Goal: Task Accomplishment & Management: Manage account settings

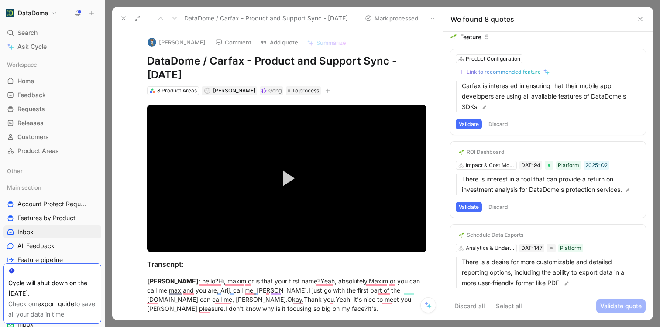
scroll to position [335, 0]
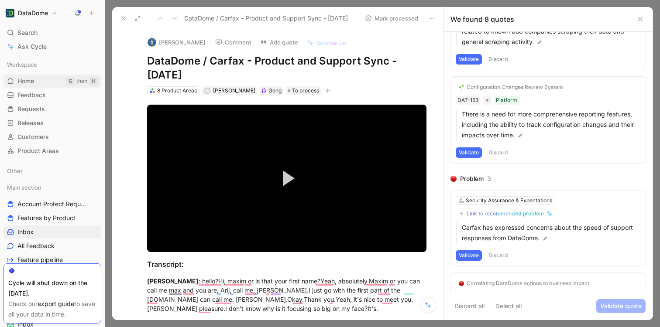
click at [35, 77] on link "Home G then H" at bounding box center [52, 81] width 98 height 13
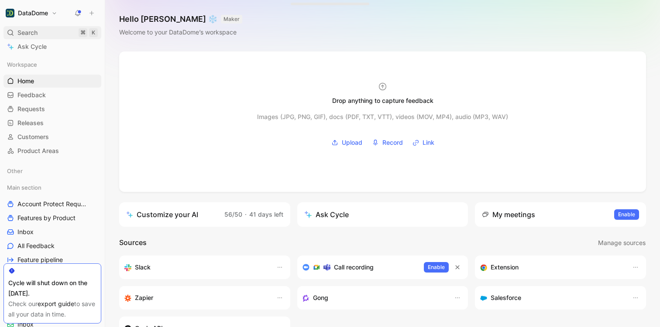
click at [33, 34] on span "Search" at bounding box center [27, 33] width 20 height 10
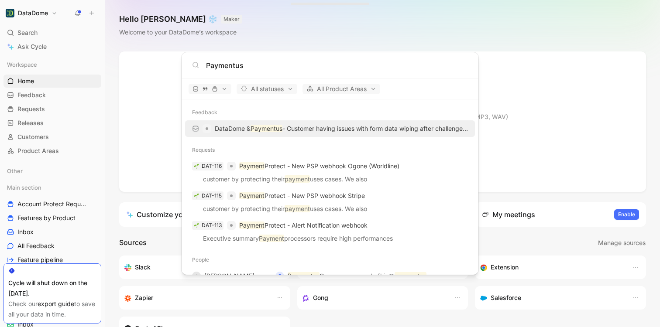
type input "Paymentus"
click at [310, 130] on p "DataDome & Paymentus - Customer having issues with form data wiping after chall…" at bounding box center [341, 129] width 253 height 10
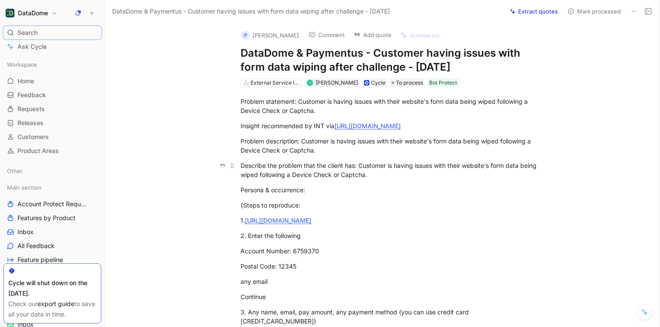
click at [310, 173] on div "Describe the problem that the client has: Customer is having issues with their …" at bounding box center [392, 170] width 302 height 18
click at [84, 271] on div at bounding box center [52, 271] width 88 height 7
click at [83, 301] on div "Check our export guide to save all your data in time." at bounding box center [52, 309] width 88 height 21
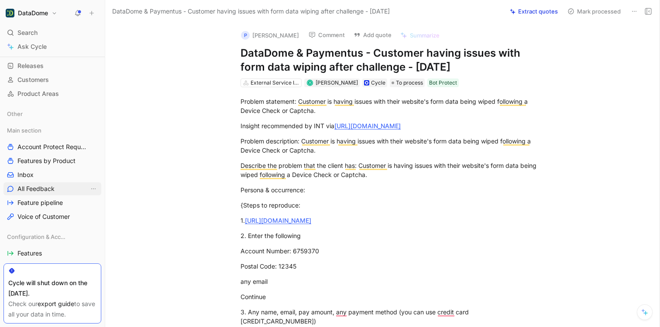
click at [45, 191] on span "All Feedback" at bounding box center [35, 189] width 37 height 9
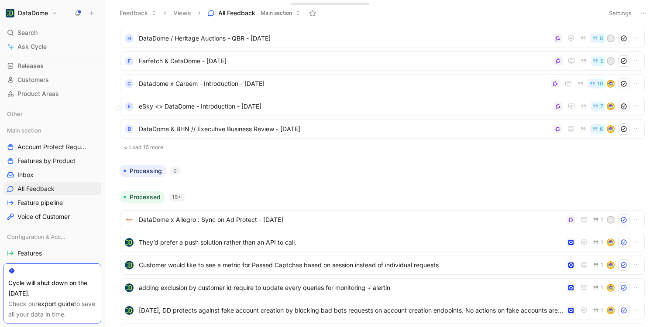
scroll to position [248, 0]
click at [154, 145] on button "Load 15 more" at bounding box center [382, 146] width 525 height 10
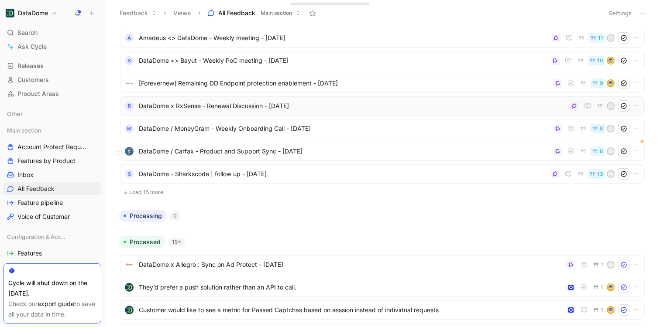
scroll to position [561, 0]
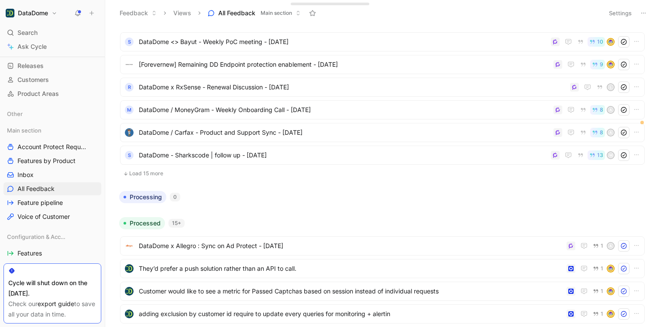
click at [146, 176] on button "Load 15 more" at bounding box center [382, 174] width 525 height 10
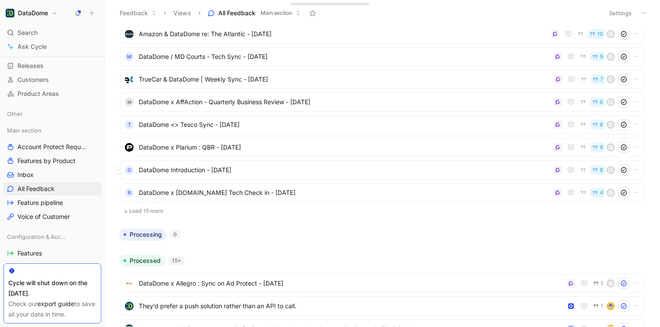
scroll to position [879, 0]
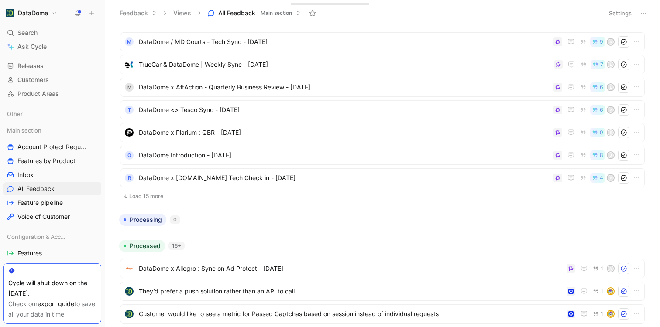
click at [155, 197] on button "Load 15 more" at bounding box center [382, 196] width 525 height 10
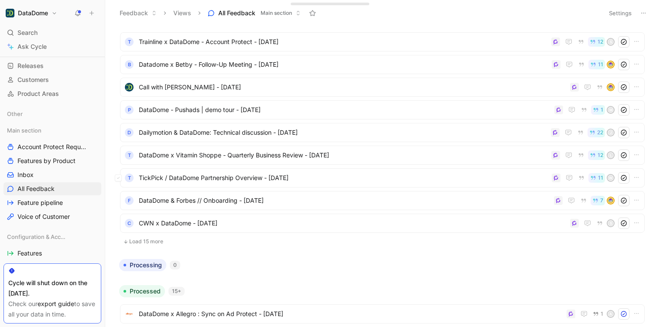
scroll to position [1180, 0]
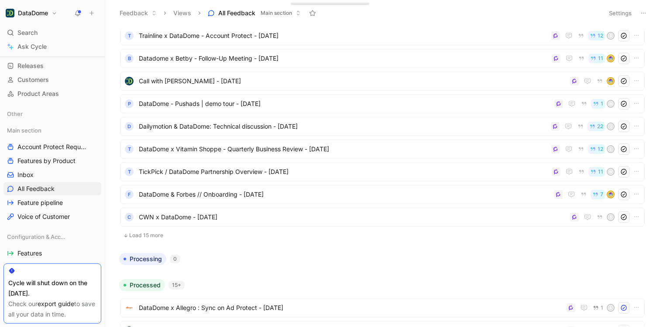
click at [148, 234] on button "Load 15 more" at bounding box center [382, 236] width 525 height 10
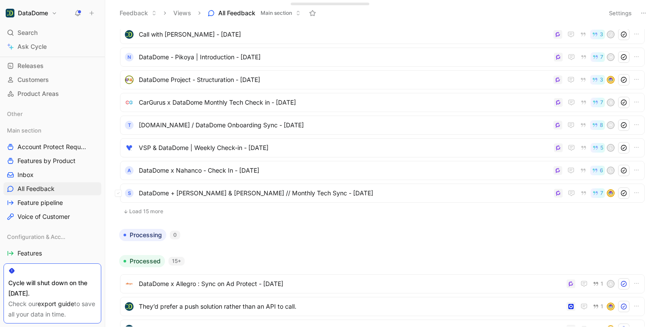
scroll to position [1554, 0]
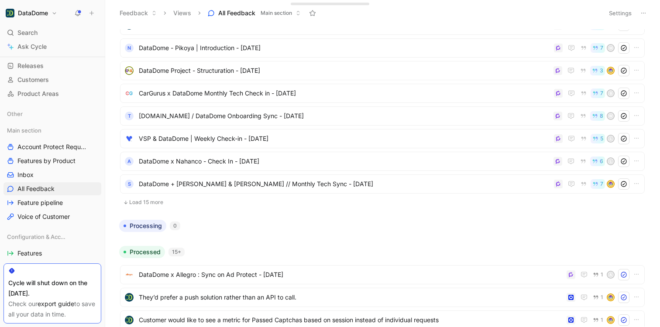
click at [145, 203] on button "Load 15 more" at bounding box center [382, 202] width 525 height 10
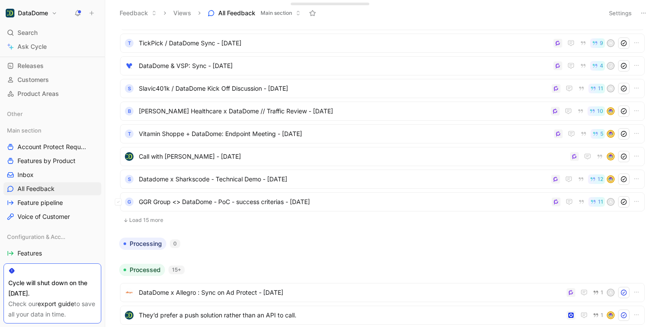
scroll to position [1878, 0]
click at [154, 217] on button "Load 15 more" at bounding box center [382, 219] width 525 height 10
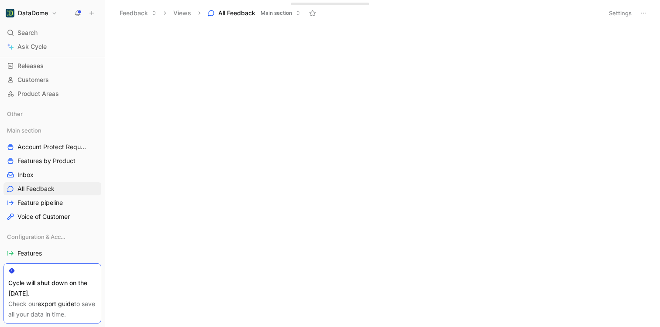
scroll to position [0, 0]
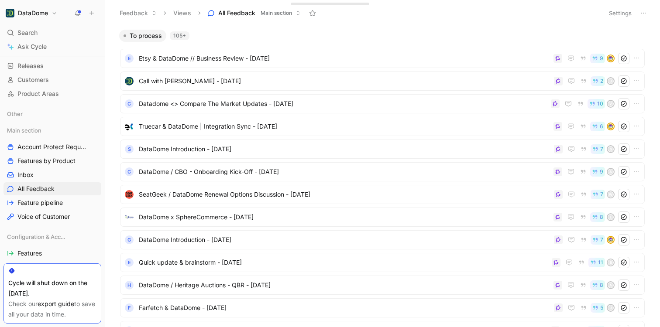
click at [623, 12] on button "Settings" at bounding box center [620, 13] width 31 height 12
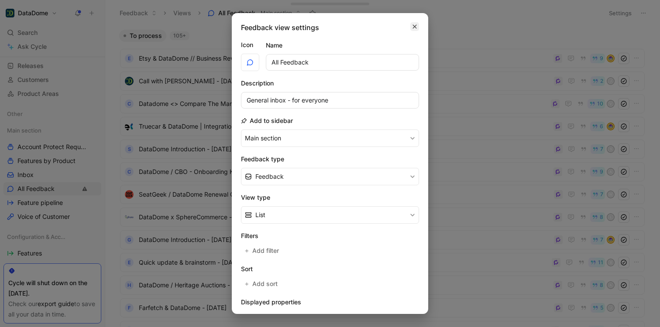
click at [415, 28] on icon "button" at bounding box center [414, 26] width 5 height 7
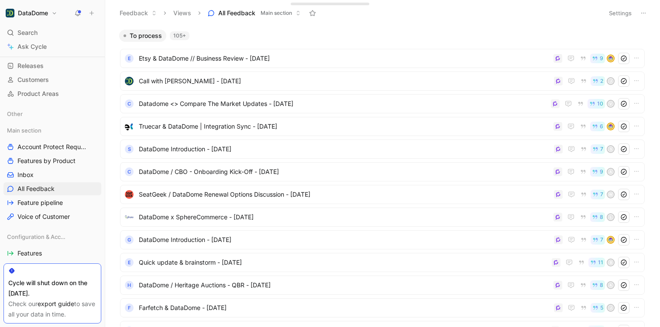
click at [613, 12] on button "Settings" at bounding box center [620, 13] width 31 height 12
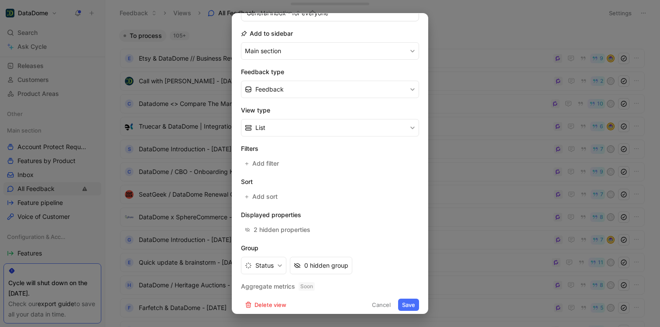
scroll to position [93, 0]
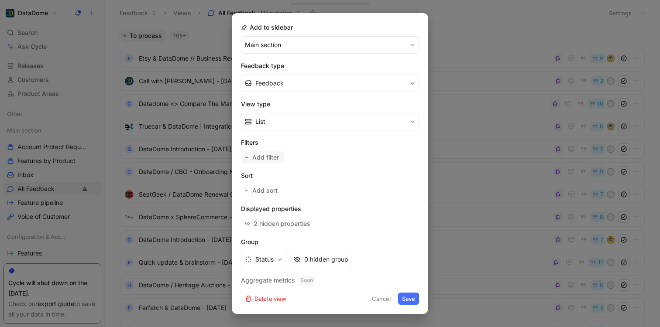
click at [265, 155] on span "Add filter" at bounding box center [266, 157] width 28 height 10
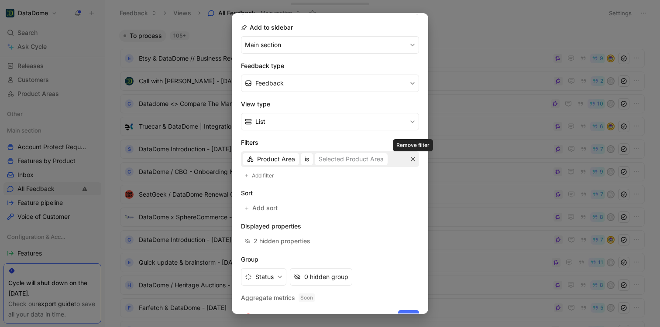
click at [413, 162] on button "button" at bounding box center [413, 159] width 9 height 9
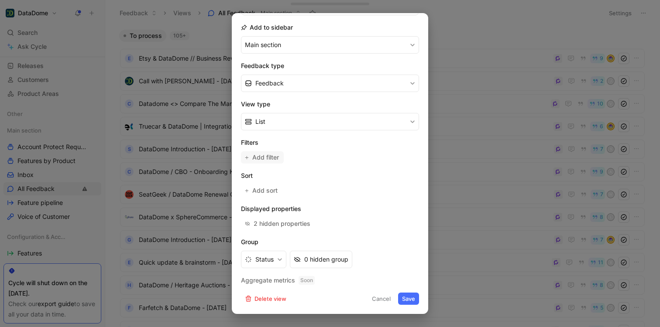
click at [261, 158] on span "Add filter" at bounding box center [266, 157] width 28 height 10
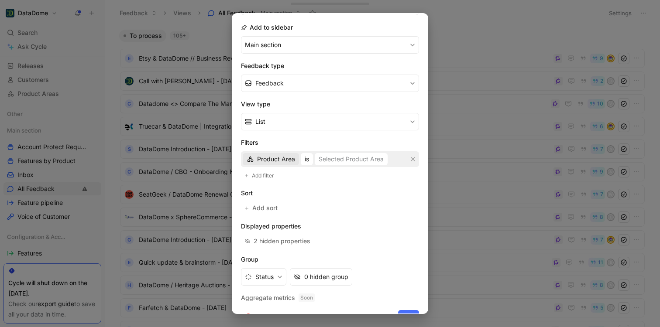
click at [261, 158] on span "Product Area" at bounding box center [276, 159] width 38 height 10
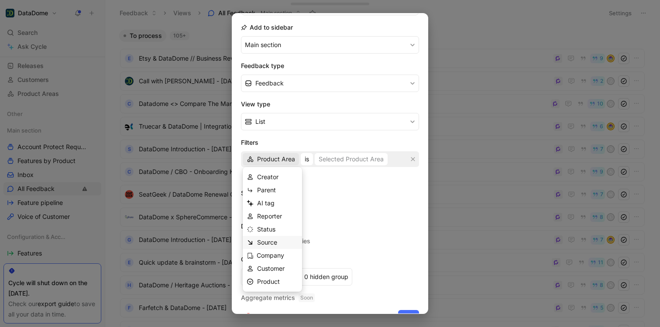
click at [278, 244] on div "Source" at bounding box center [277, 242] width 41 height 10
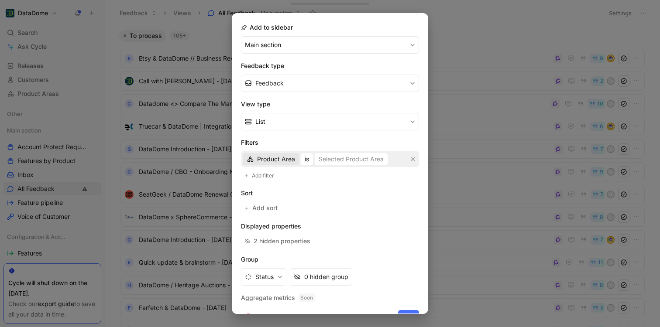
click at [285, 161] on span "Product Area" at bounding box center [276, 159] width 38 height 10
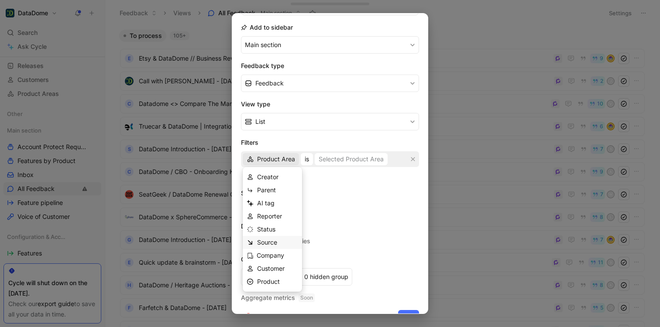
click at [267, 248] on div "Source" at bounding box center [277, 242] width 41 height 10
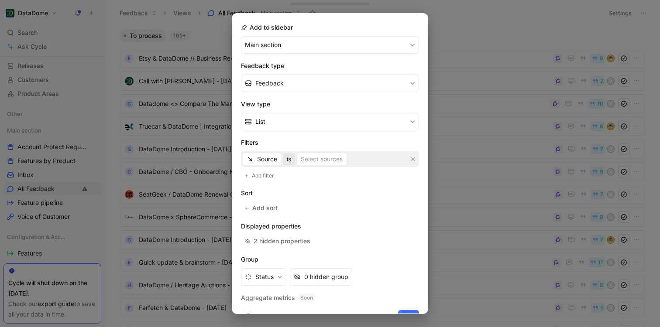
click at [292, 159] on button "is" at bounding box center [289, 159] width 12 height 12
click at [296, 191] on span "is not" at bounding box center [294, 189] width 15 height 7
click at [325, 159] on div "Select sources" at bounding box center [333, 159] width 42 height 10
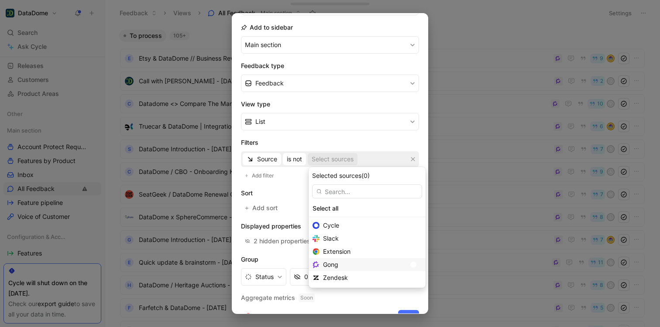
click at [410, 265] on div at bounding box center [413, 265] width 6 height 6
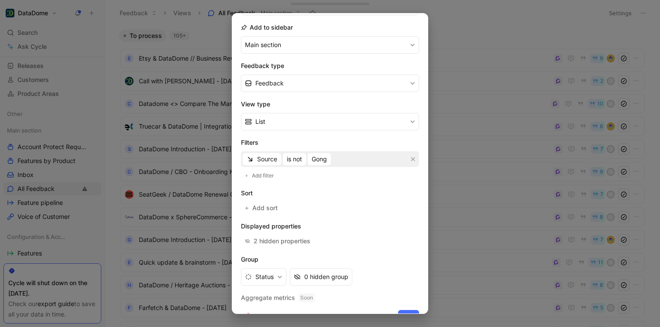
scroll to position [111, 0]
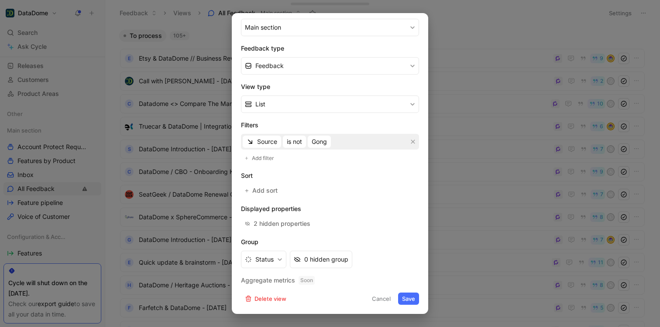
click at [409, 302] on button "Save" at bounding box center [408, 299] width 21 height 12
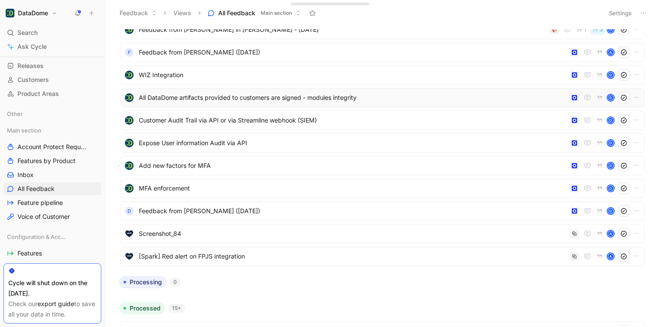
scroll to position [0, 0]
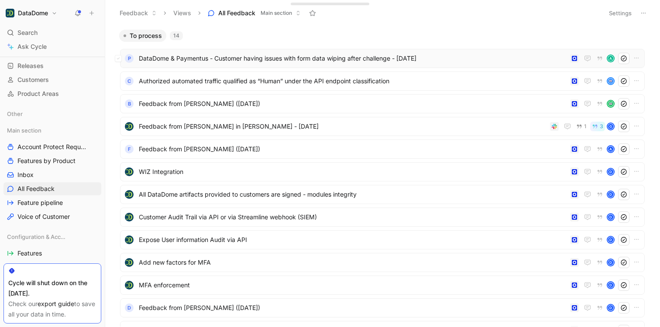
click at [365, 55] on span "DataDome & Paymentus - Customer having issues with form data wiping after chall…" at bounding box center [353, 58] width 428 height 10
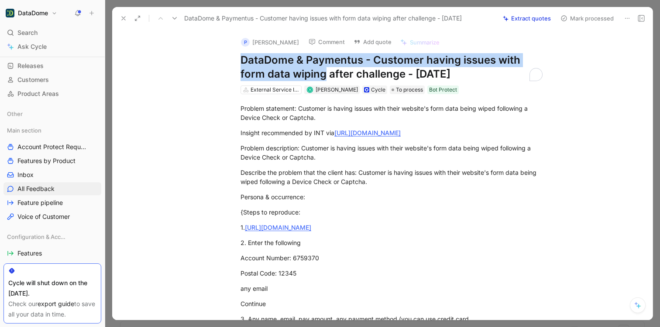
drag, startPoint x: 241, startPoint y: 57, endPoint x: 327, endPoint y: 72, distance: 86.3
click at [327, 72] on h1 "DataDome & Paymentus - Customer having issues with form data wiping after chall…" at bounding box center [392, 67] width 302 height 28
click at [324, 185] on div "Describe the problem that the client has: Customer is having issues with their …" at bounding box center [392, 177] width 302 height 18
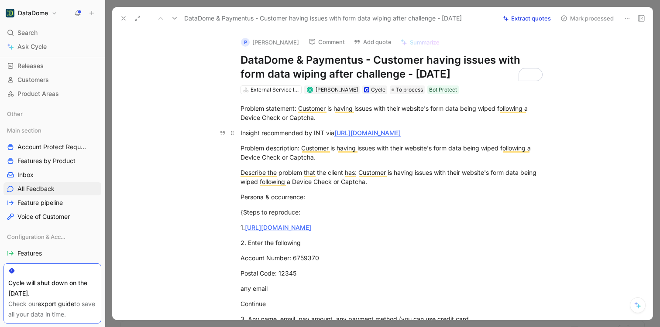
click at [387, 133] on link "[URL][DOMAIN_NAME]" at bounding box center [367, 132] width 66 height 7
drag, startPoint x: 242, startPoint y: 60, endPoint x: 478, endPoint y: 76, distance: 236.7
click at [478, 76] on h1 "DataDome & Paymentus - Customer having issues with form data wiping after chall…" at bounding box center [392, 67] width 302 height 28
copy h1 "DataDome & Paymentus - Customer having issues with form data wiping after chall…"
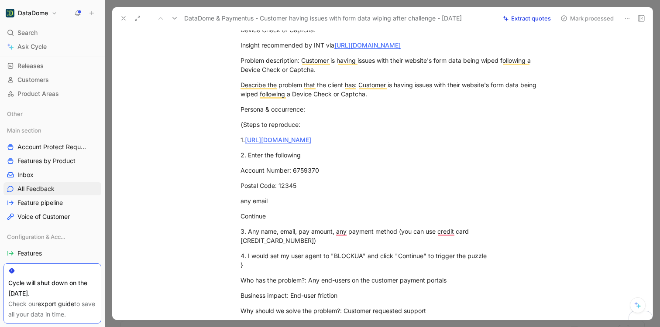
scroll to position [103, 0]
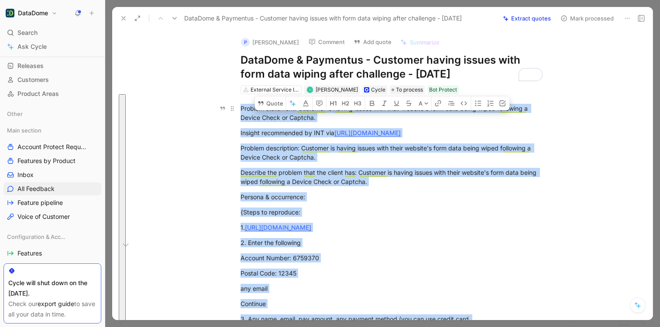
drag, startPoint x: 535, startPoint y: 282, endPoint x: 240, endPoint y: 109, distance: 342.2
click at [240, 109] on div "Problem statement: Customer is having issues with their website's form data bei…" at bounding box center [392, 261] width 522 height 334
copy div "Problem statement: Customer is having issues with their website's form data bei…"
click at [627, 19] on icon at bounding box center [627, 18] width 7 height 7
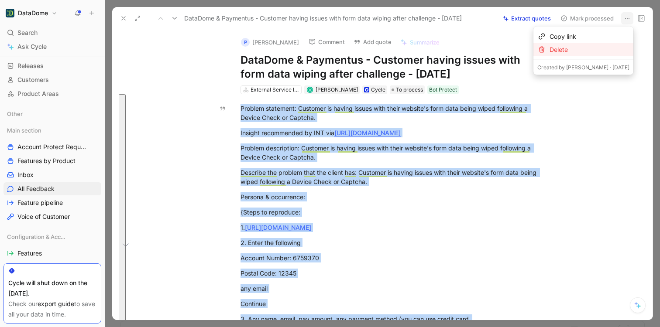
click at [603, 50] on div "Delete" at bounding box center [590, 50] width 80 height 10
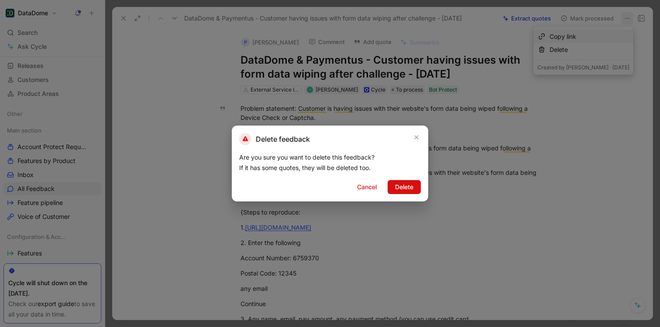
click at [409, 185] on span "Delete" at bounding box center [404, 187] width 18 height 10
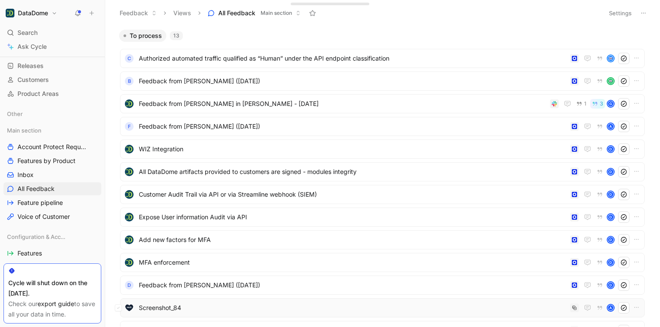
click at [206, 310] on span "Screenshot_84" at bounding box center [353, 308] width 428 height 10
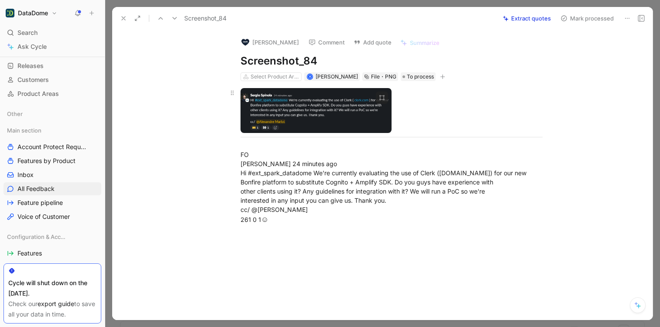
click at [317, 124] on body "DataDome Search ⌘ K Ask Cycle Workspace Home G then H Feedback G then F Request…" at bounding box center [330, 163] width 660 height 327
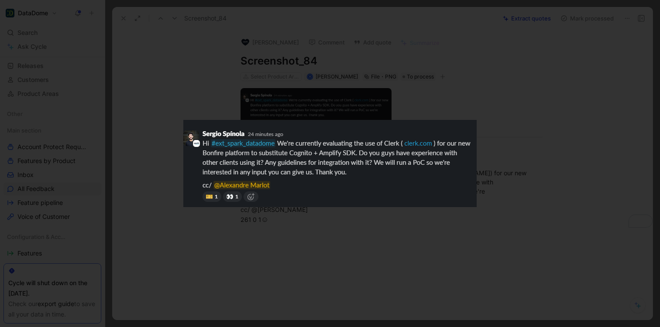
click at [541, 327] on div at bounding box center [330, 327] width 660 height 0
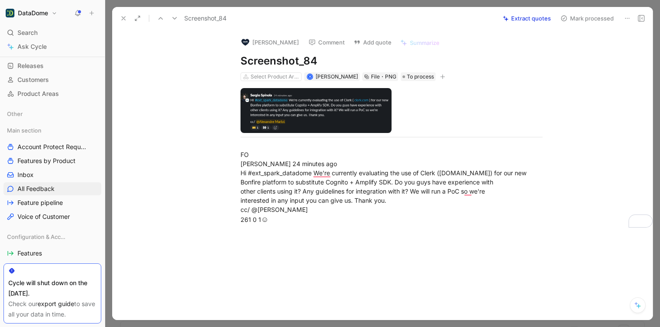
click at [626, 19] on icon at bounding box center [627, 18] width 7 height 7
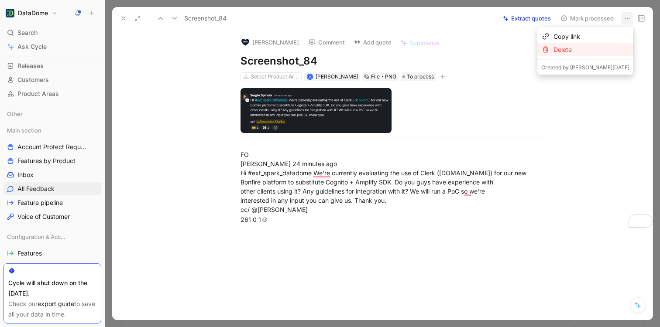
click at [611, 50] on div "Delete" at bounding box center [592, 50] width 76 height 10
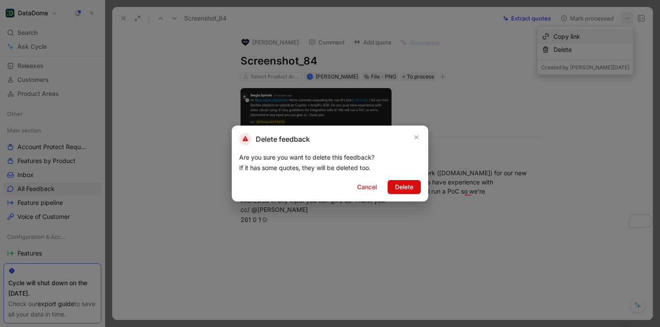
click at [401, 188] on span "Delete" at bounding box center [404, 187] width 18 height 10
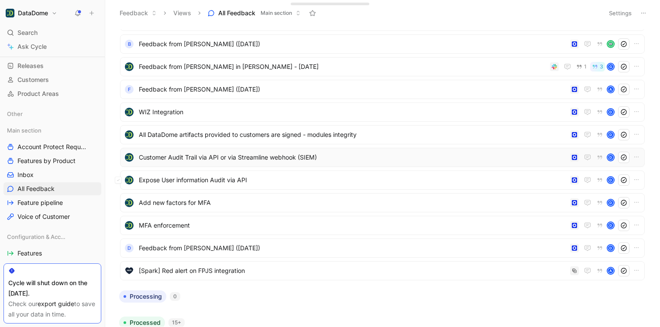
scroll to position [52, 0]
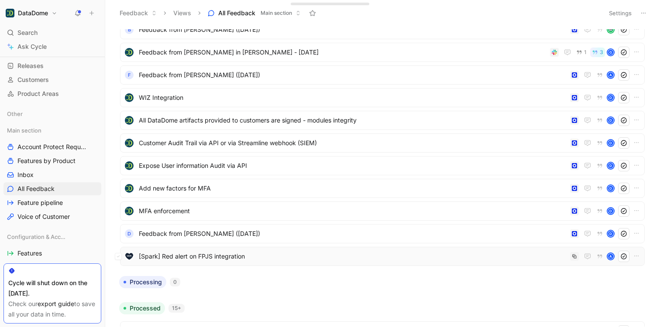
click at [335, 253] on span "[Spark] Red alert on FPJS integration" at bounding box center [353, 256] width 428 height 10
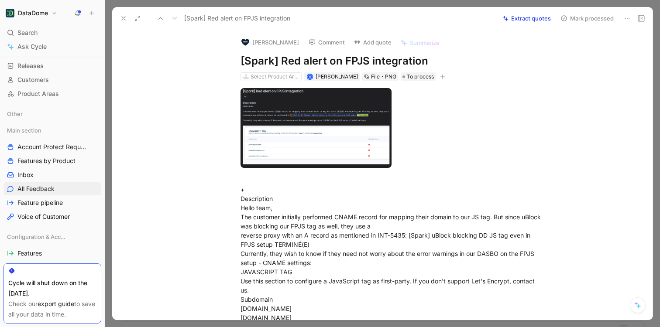
drag, startPoint x: 437, startPoint y: 62, endPoint x: 280, endPoint y: 63, distance: 157.2
click at [280, 63] on h1 "[Spark] Red alert on FPJS integration" at bounding box center [392, 61] width 302 height 14
copy h1 "Red alert on FPJS integration"
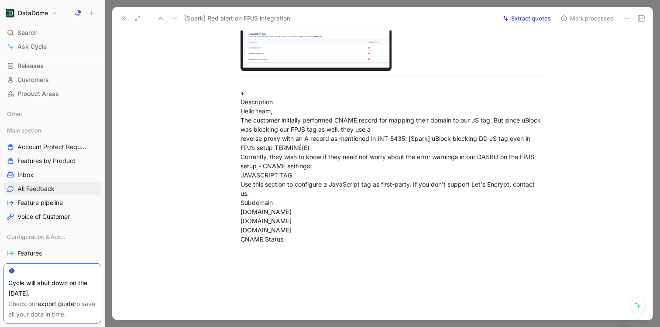
scroll to position [94, 0]
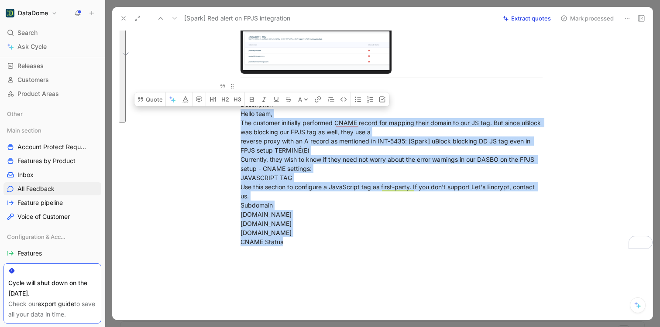
drag, startPoint x: 301, startPoint y: 245, endPoint x: 241, endPoint y: 112, distance: 146.1
click at [241, 112] on div "+ Description Hello team, The customer initially performed CNAME record for map…" at bounding box center [392, 164] width 302 height 165
copy div "Hello team, The customer initially performed CNAME record for mapping their dom…"
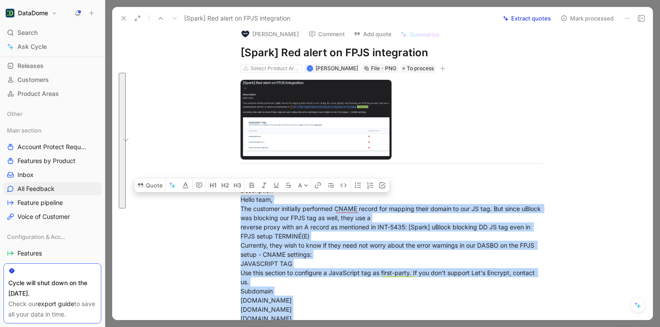
scroll to position [0, 0]
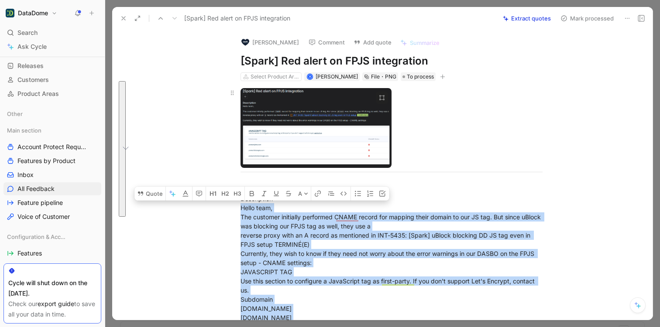
click at [374, 150] on body "DataDome Search ⌘ K Ask Cycle Workspace Home G then H Feedback G then F Request…" at bounding box center [330, 163] width 660 height 327
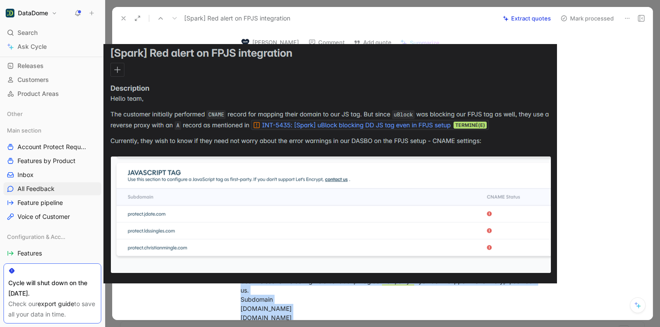
click at [589, 327] on div at bounding box center [330, 327] width 660 height 0
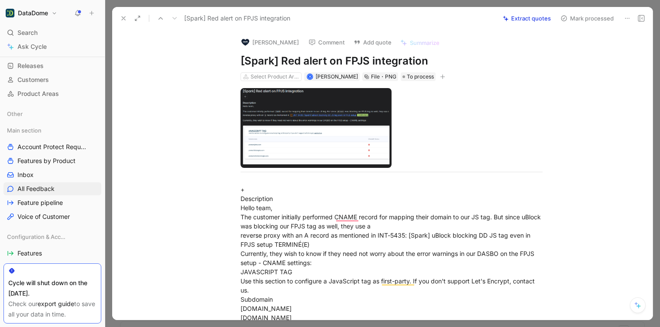
click at [125, 18] on icon at bounding box center [123, 18] width 7 height 7
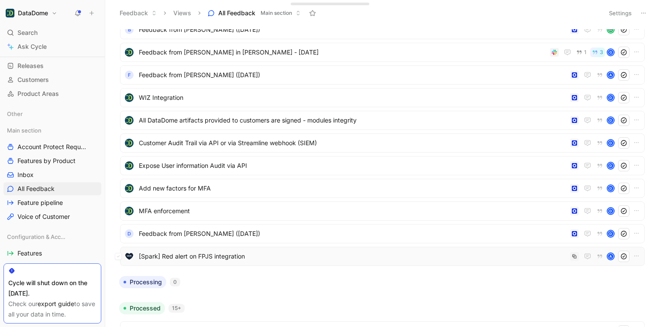
click at [248, 255] on span "[Spark] Red alert on FPJS integration" at bounding box center [353, 256] width 428 height 10
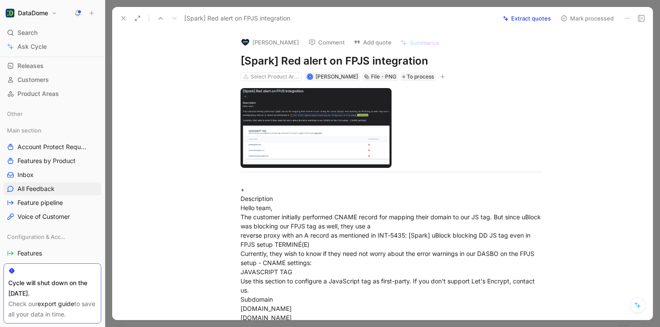
click at [627, 18] on use at bounding box center [627, 18] width 4 height 1
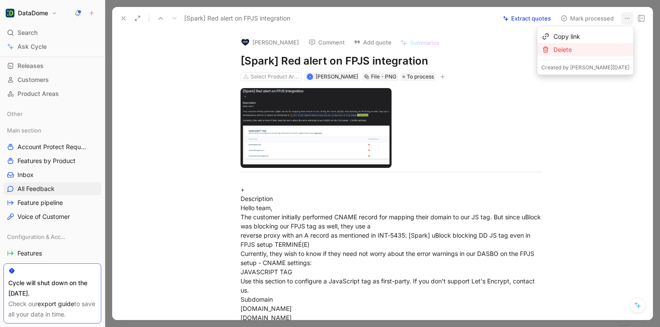
click at [612, 50] on div "Delete" at bounding box center [592, 50] width 76 height 10
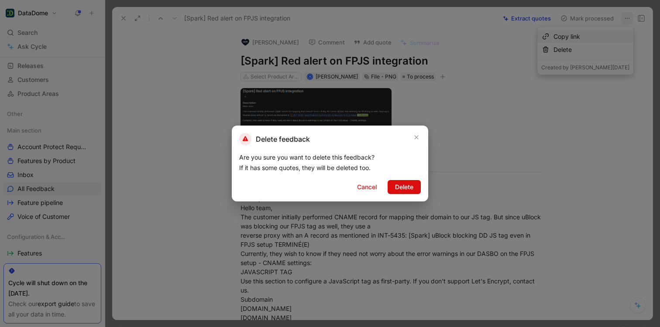
click at [408, 183] on span "Delete" at bounding box center [404, 187] width 18 height 10
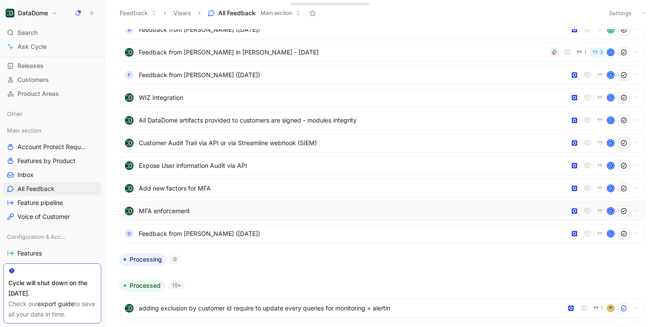
click at [389, 212] on span "MFA enforcement" at bounding box center [353, 211] width 428 height 10
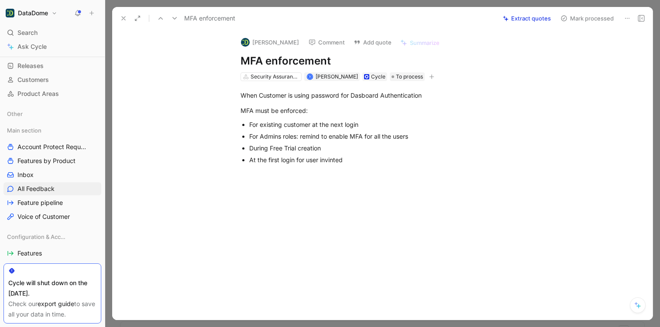
click at [626, 16] on icon at bounding box center [627, 18] width 7 height 7
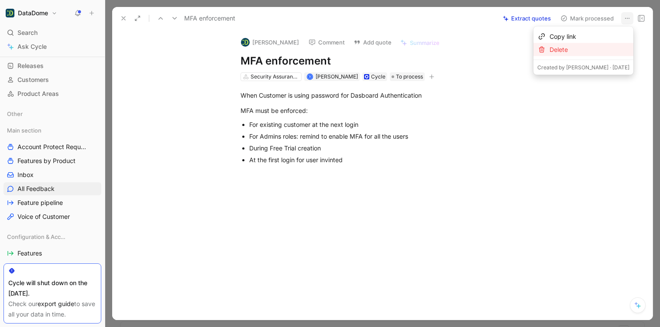
click at [611, 47] on div "Delete" at bounding box center [590, 50] width 80 height 10
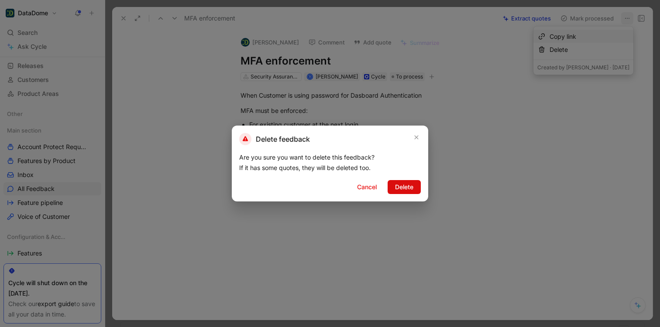
click at [399, 186] on span "Delete" at bounding box center [404, 187] width 18 height 10
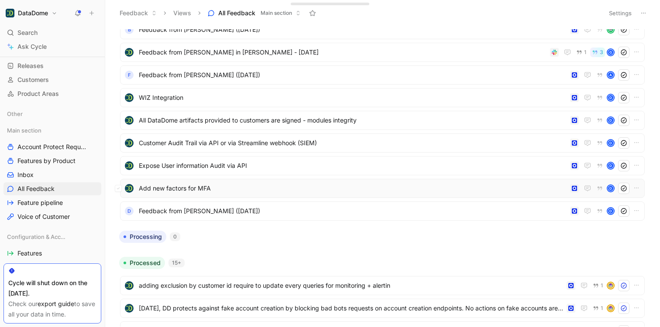
click at [397, 190] on span "Add new factors for MFA" at bounding box center [353, 188] width 428 height 10
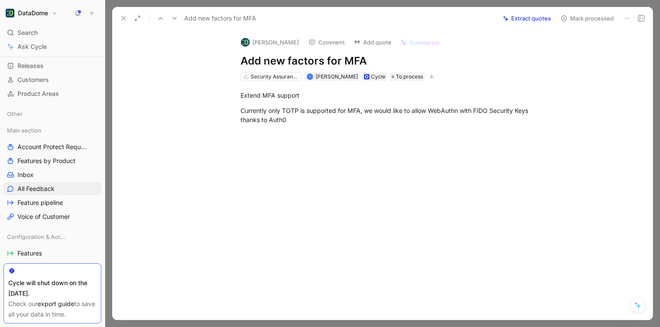
click at [628, 17] on icon at bounding box center [627, 18] width 7 height 7
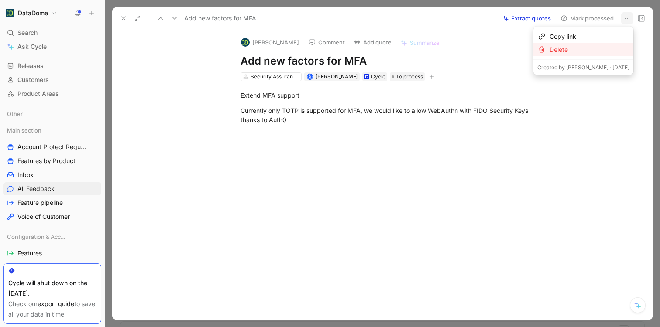
click at [600, 49] on div "Delete" at bounding box center [590, 50] width 80 height 10
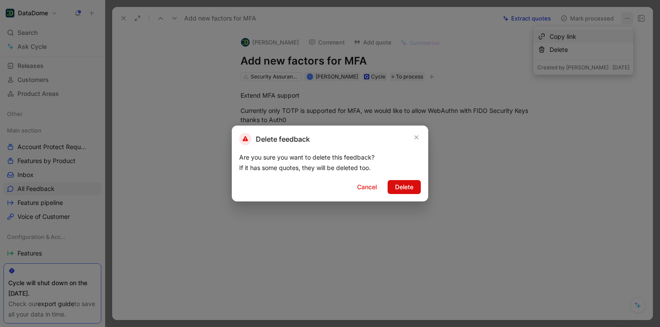
click at [404, 184] on span "Delete" at bounding box center [404, 187] width 18 height 10
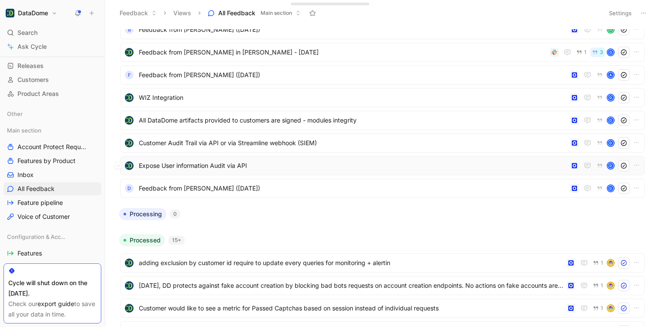
click at [396, 165] on span "Expose User information Audit via API" at bounding box center [353, 166] width 428 height 10
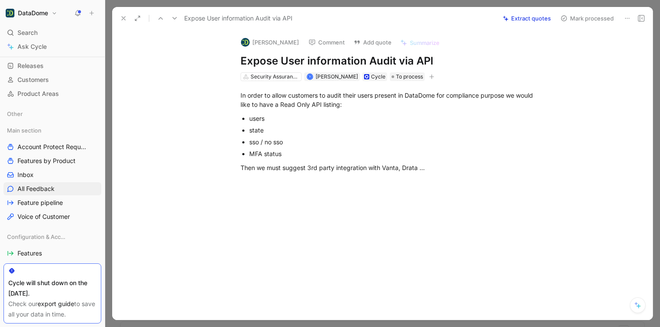
click at [626, 17] on icon at bounding box center [627, 18] width 7 height 7
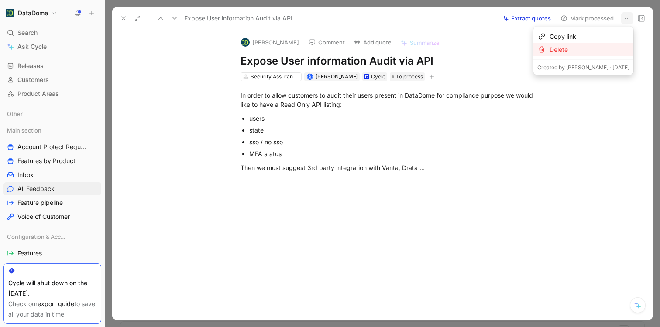
click at [608, 49] on div "Delete" at bounding box center [590, 50] width 80 height 10
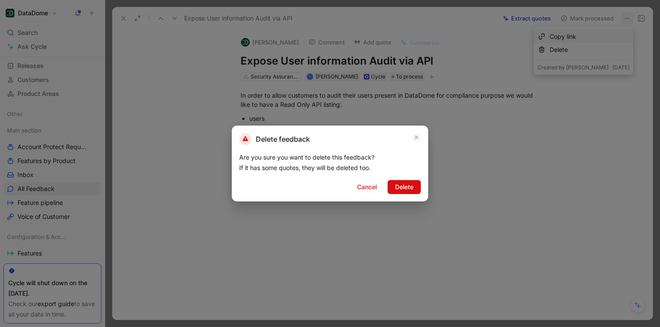
click at [407, 188] on span "Delete" at bounding box center [404, 187] width 18 height 10
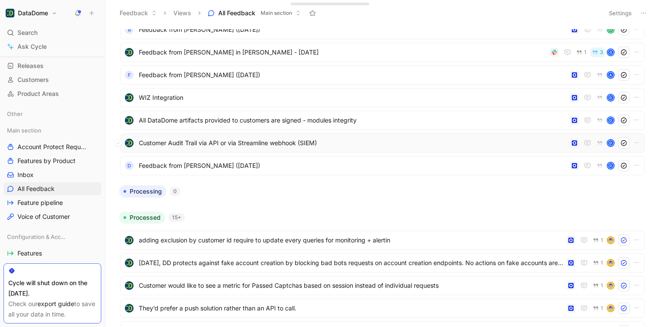
click at [431, 144] on span "Customer Audit Trail via API or via Streamline webhook (SIEM)" at bounding box center [353, 143] width 428 height 10
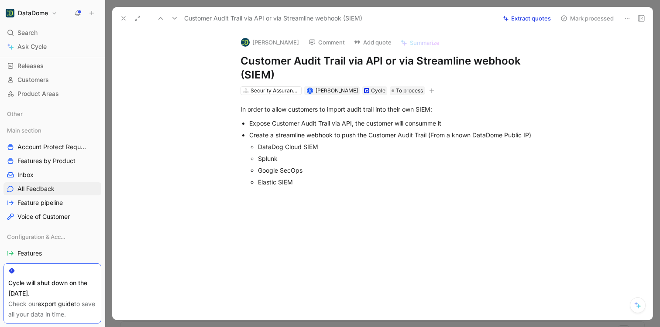
click at [626, 18] on icon at bounding box center [627, 18] width 7 height 7
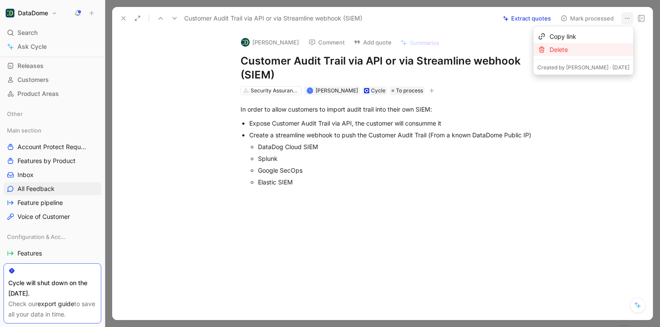
click at [616, 47] on div "Delete" at bounding box center [590, 50] width 80 height 10
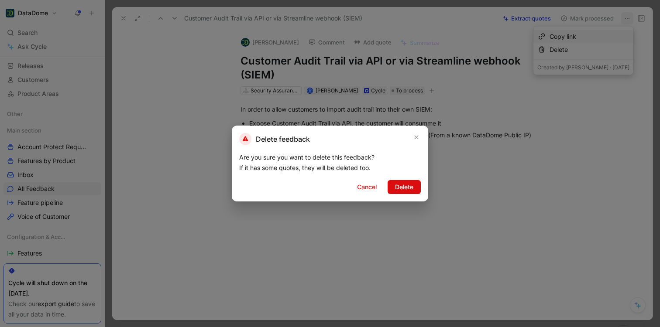
click at [409, 185] on span "Delete" at bounding box center [404, 187] width 18 height 10
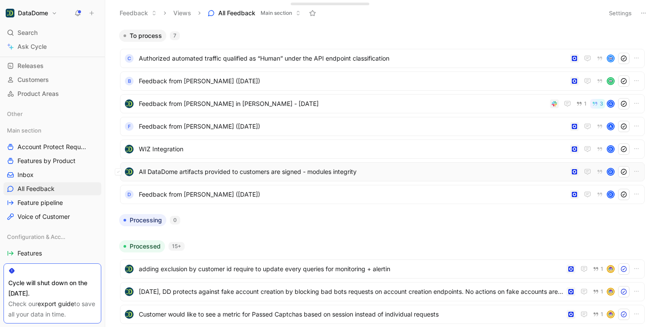
click at [316, 170] on span "All DataDome artifacts provided to customers are signed - modules integrity" at bounding box center [353, 172] width 428 height 10
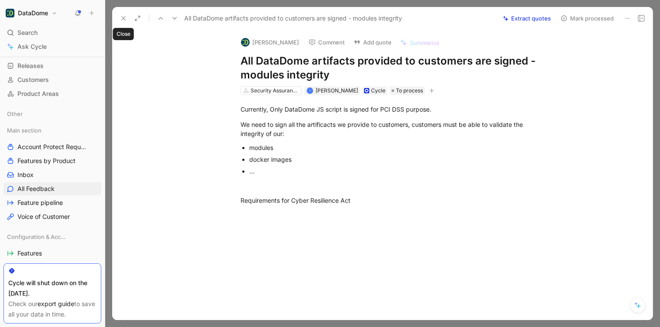
click at [120, 18] on icon at bounding box center [123, 18] width 7 height 7
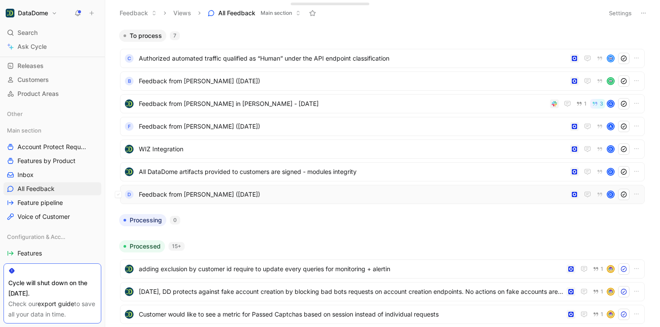
click at [259, 192] on span "Feedback from [PERSON_NAME] ([DATE])" at bounding box center [353, 194] width 428 height 10
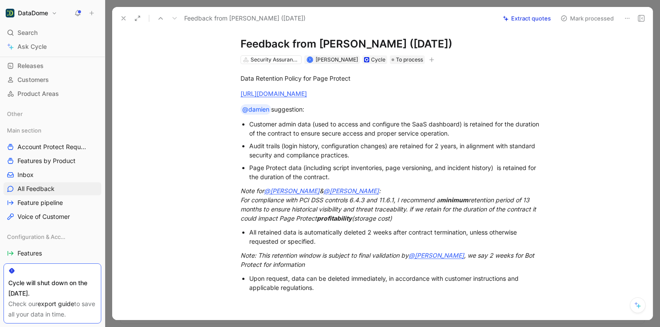
scroll to position [19, 0]
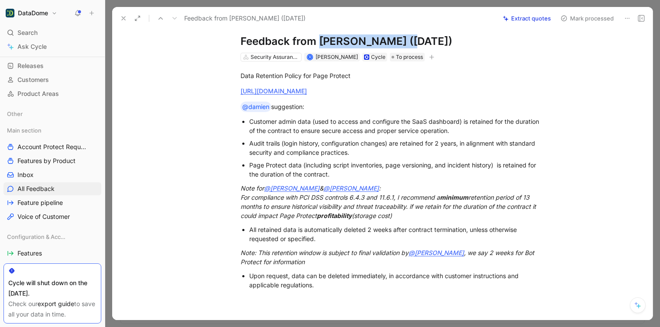
drag, startPoint x: 320, startPoint y: 43, endPoint x: 410, endPoint y: 43, distance: 90.4
click at [410, 43] on h1 "Feedback from [PERSON_NAME] ([DATE])" at bounding box center [392, 41] width 302 height 14
copy h1 "[PERSON_NAME]"
click at [281, 145] on div "Audit trails (login history, configuration changes) are retained for 2 years, i…" at bounding box center [395, 148] width 293 height 18
click at [120, 17] on button at bounding box center [123, 18] width 12 height 12
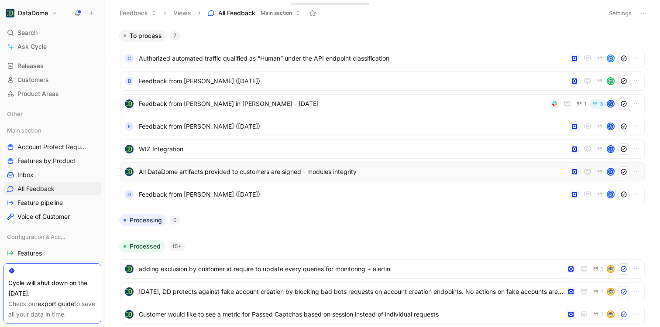
click at [209, 169] on span "All DataDome artifacts provided to customers are signed - modules integrity" at bounding box center [353, 172] width 428 height 10
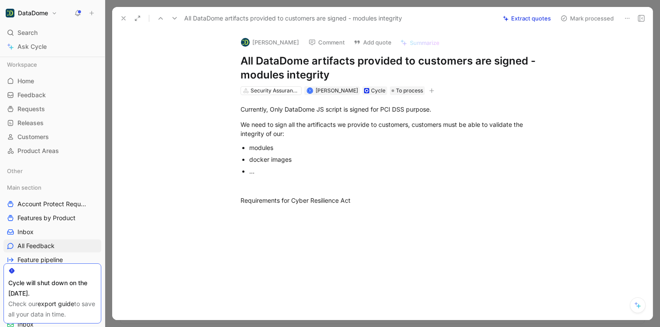
scroll to position [57, 0]
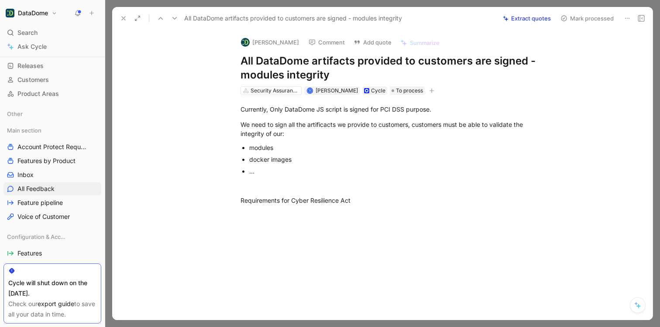
click at [628, 18] on icon at bounding box center [627, 18] width 7 height 7
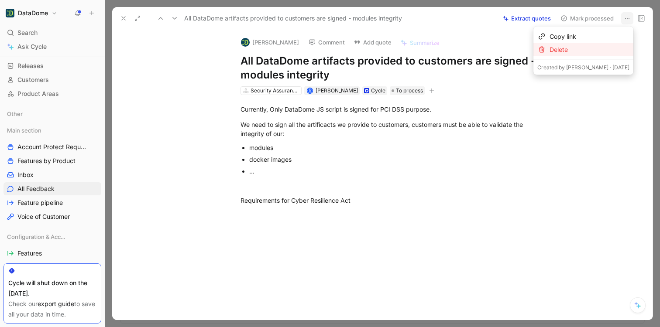
click at [613, 47] on div "Delete" at bounding box center [590, 50] width 80 height 10
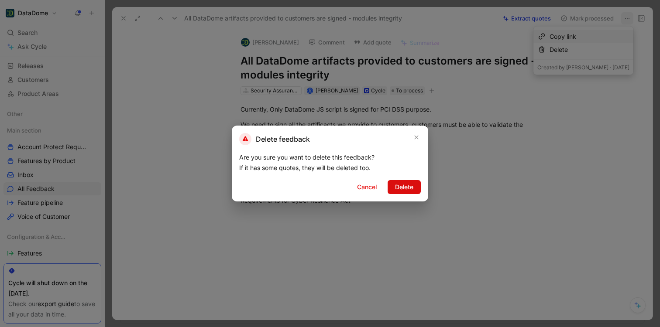
click at [404, 186] on span "Delete" at bounding box center [404, 187] width 18 height 10
